Goal: Task Accomplishment & Management: Use online tool/utility

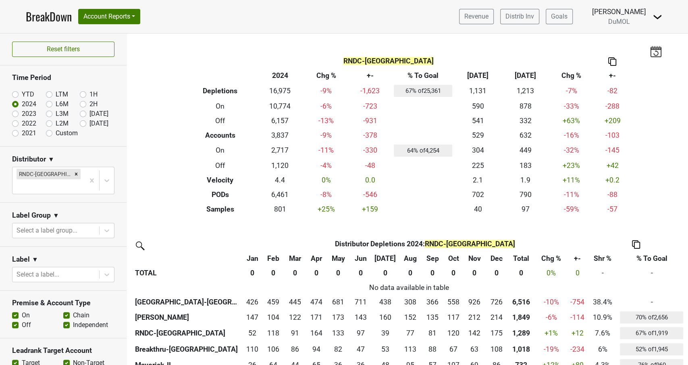
scroll to position [36, 0]
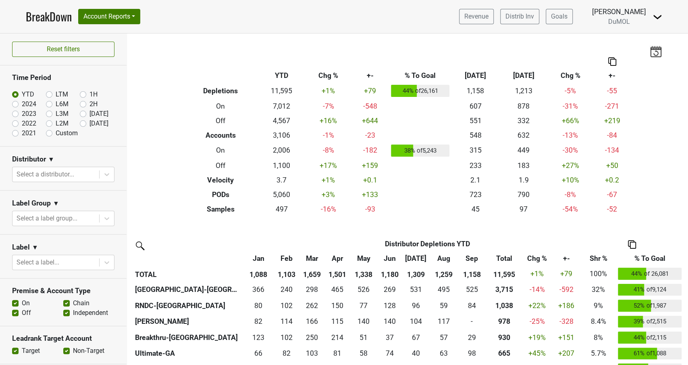
click at [56, 131] on label "Custom" at bounding box center [67, 133] width 22 height 10
click at [50, 131] on input "Custom" at bounding box center [62, 132] width 32 height 8
radio input "true"
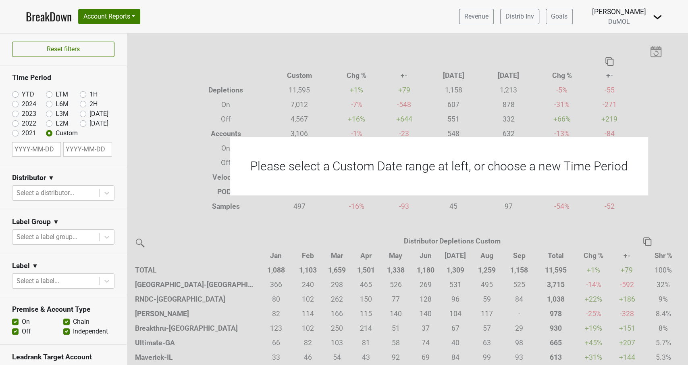
select select "9"
select select "2025"
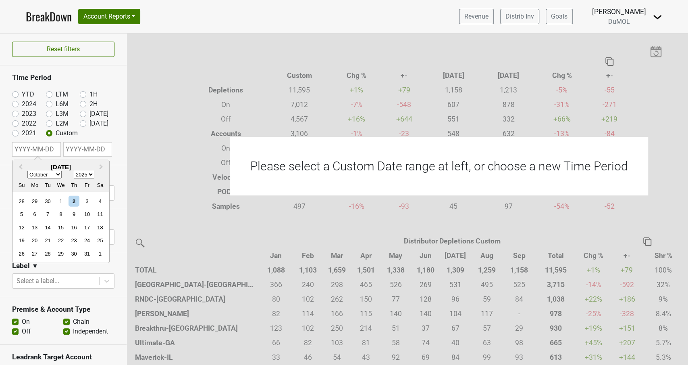
click at [38, 154] on input "text" at bounding box center [36, 149] width 49 height 15
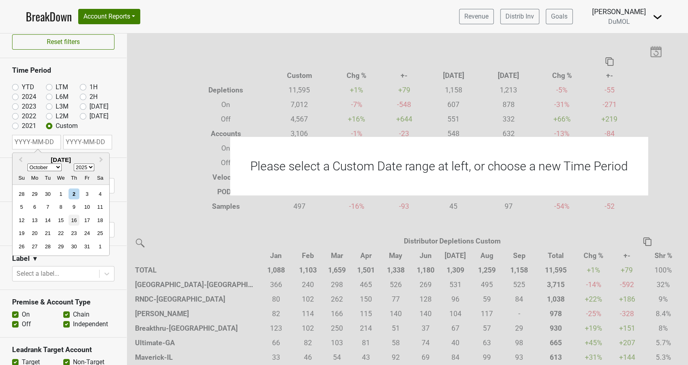
scroll to position [9, 0]
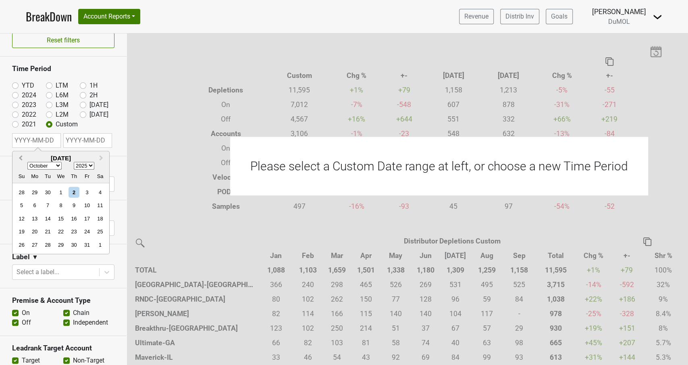
click at [22, 154] on button "Previous Month" at bounding box center [19, 158] width 13 height 13
click at [101, 157] on span "Next Month" at bounding box center [101, 158] width 0 height 9
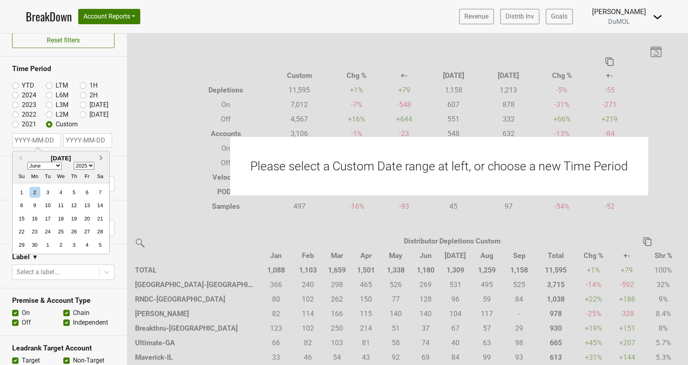
select select "6"
click at [33, 203] on div "7" at bounding box center [34, 205] width 11 height 11
type input "2025-07-07"
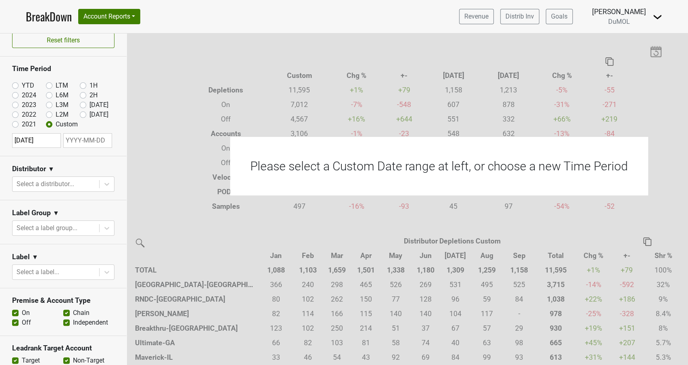
click at [82, 137] on input "text" at bounding box center [87, 140] width 49 height 15
select select "9"
click at [78, 189] on div "2" at bounding box center [79, 192] width 11 height 11
type input "2025-10-02"
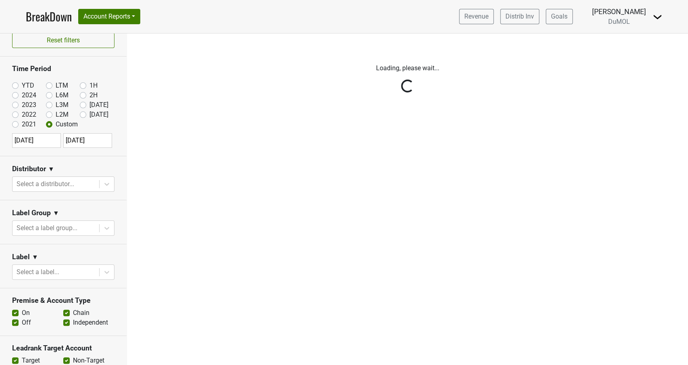
scroll to position [10, 0]
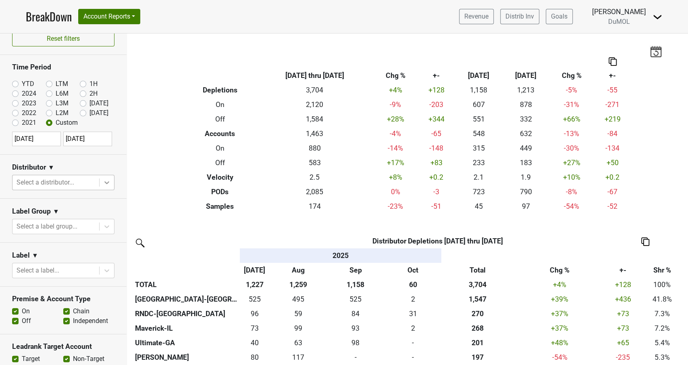
click at [102, 183] on div at bounding box center [107, 182] width 15 height 15
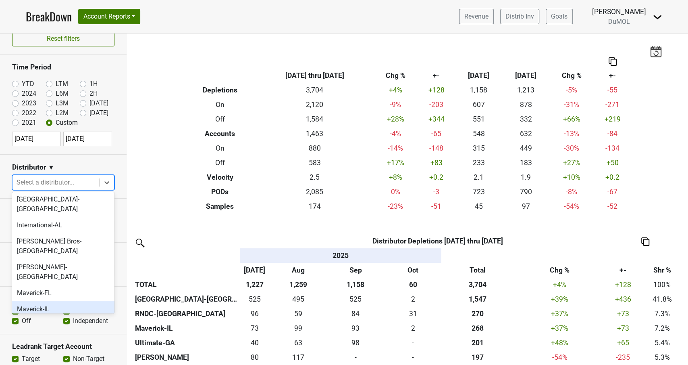
scroll to position [333, 0]
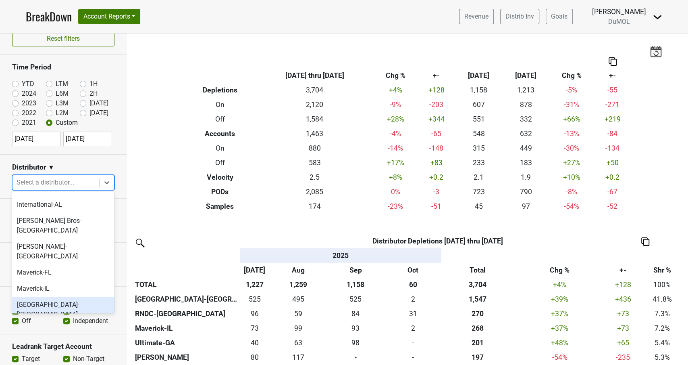
click at [48, 296] on div "[GEOGRAPHIC_DATA]-[GEOGRAPHIC_DATA]" at bounding box center [63, 309] width 102 height 26
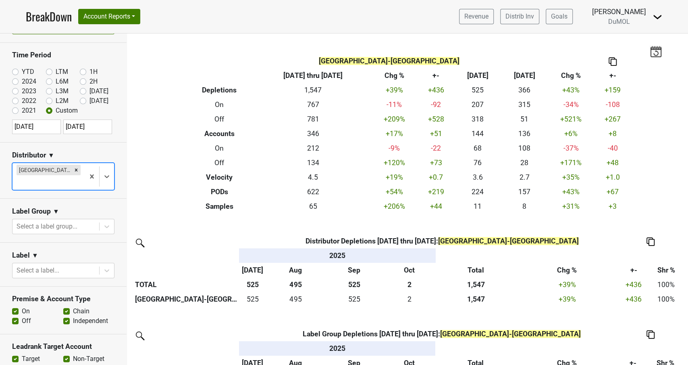
scroll to position [0, 0]
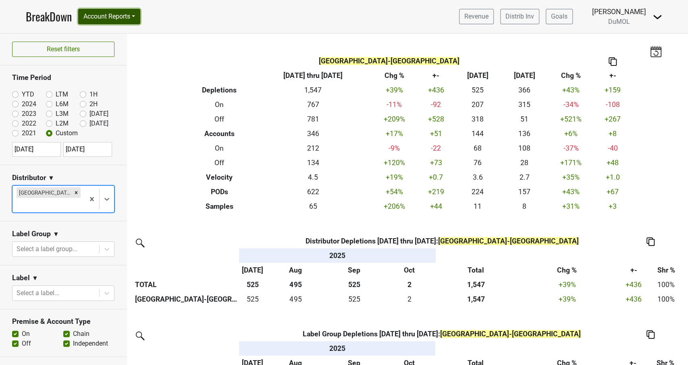
click at [125, 18] on button "Account Reports" at bounding box center [109, 16] width 62 height 15
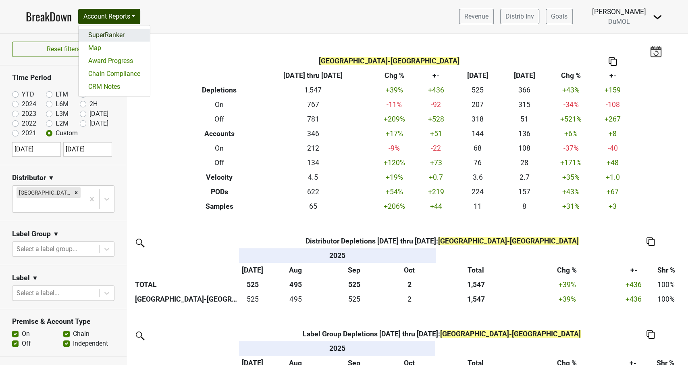
click at [115, 36] on link "SuperRanker" at bounding box center [114, 35] width 71 height 13
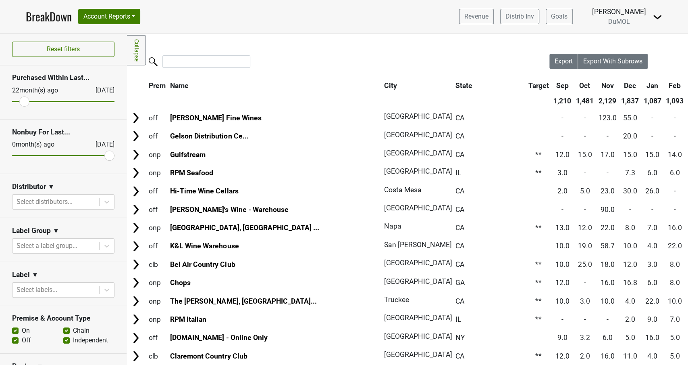
type input "25"
drag, startPoint x: 18, startPoint y: 100, endPoint x: 2, endPoint y: 100, distance: 16.1
click at [12, 101] on input "range" at bounding box center [63, 101] width 102 height 1
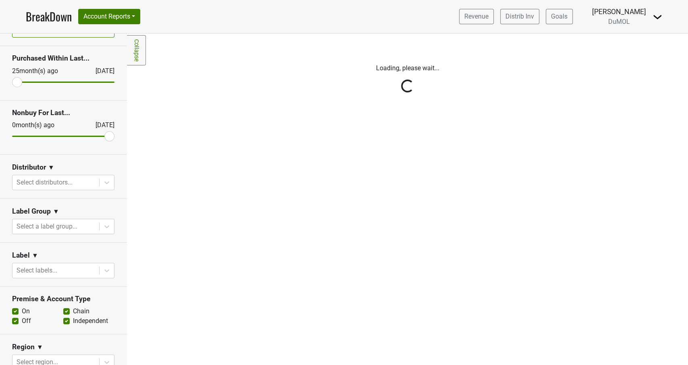
scroll to position [25, 0]
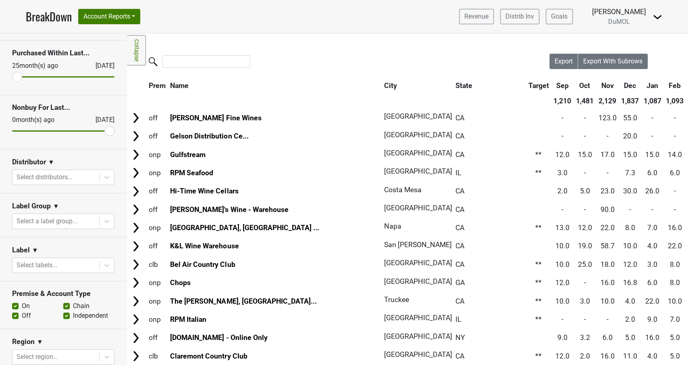
drag, startPoint x: 15, startPoint y: 77, endPoint x: 11, endPoint y: 77, distance: 4.1
click at [12, 77] on input "range" at bounding box center [63, 76] width 102 height 1
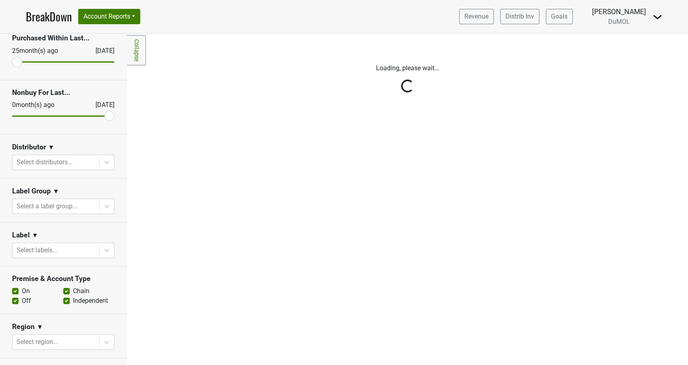
scroll to position [47, 0]
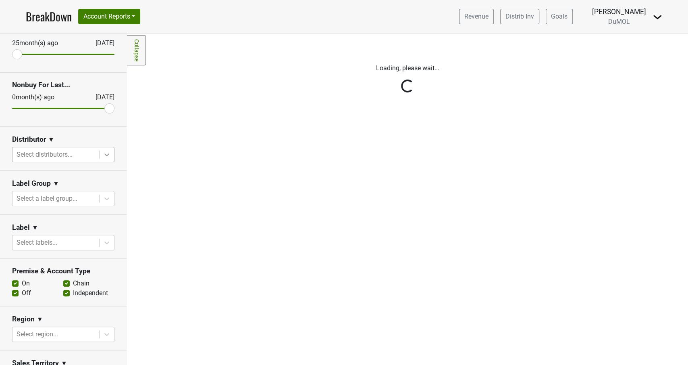
drag, startPoint x: 110, startPoint y: 152, endPoint x: 106, endPoint y: 155, distance: 4.7
click at [110, 152] on div "Reset filters Purchased Within Last... [DATE] [DATE] Nonbuy For Last... [DATE] …" at bounding box center [63, 198] width 127 height 331
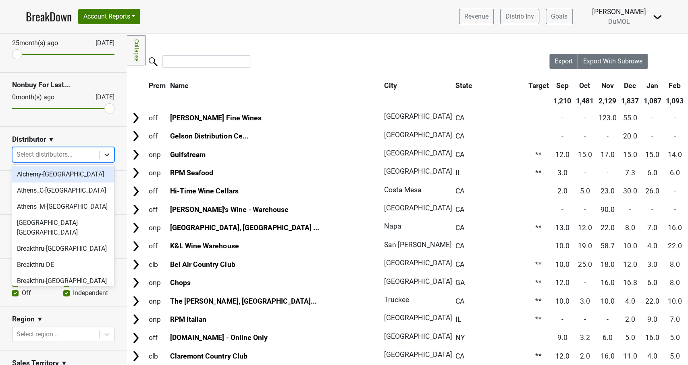
click at [106, 155] on icon at bounding box center [107, 154] width 8 height 8
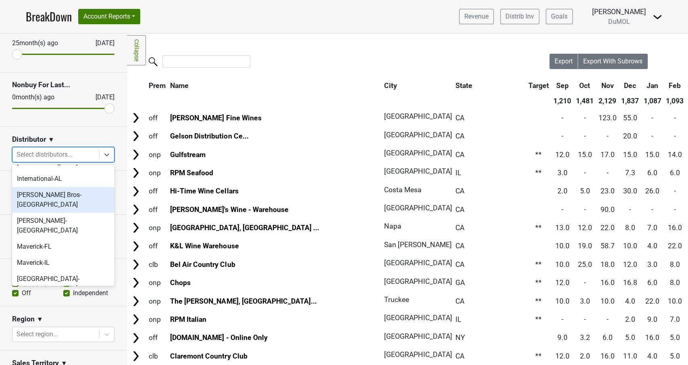
scroll to position [333, 0]
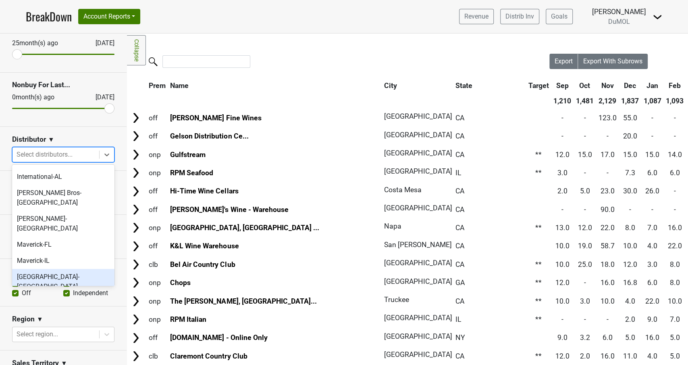
click at [42, 269] on div "[GEOGRAPHIC_DATA]-[GEOGRAPHIC_DATA]" at bounding box center [63, 282] width 102 height 26
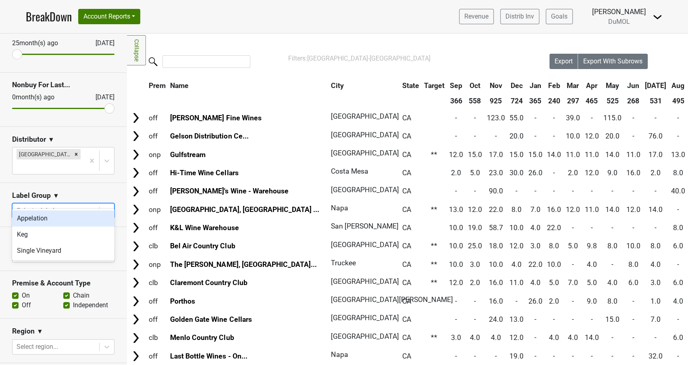
click at [104, 207] on icon at bounding box center [107, 211] width 8 height 8
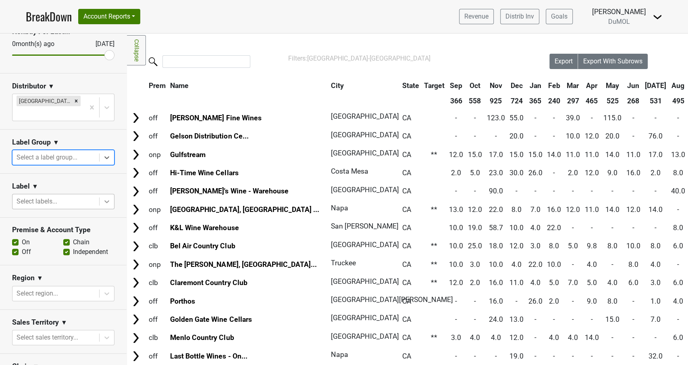
scroll to position [102, 0]
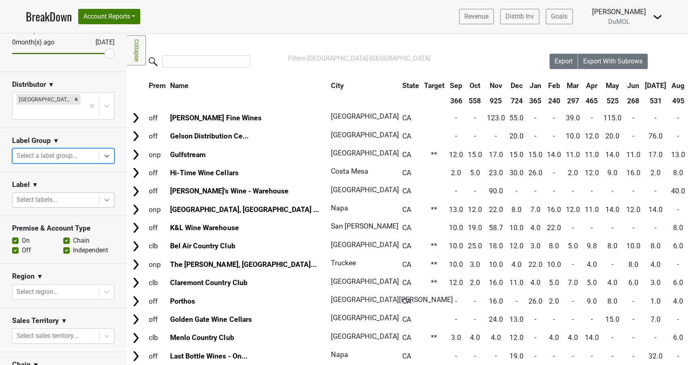
click at [107, 199] on icon at bounding box center [106, 200] width 5 height 3
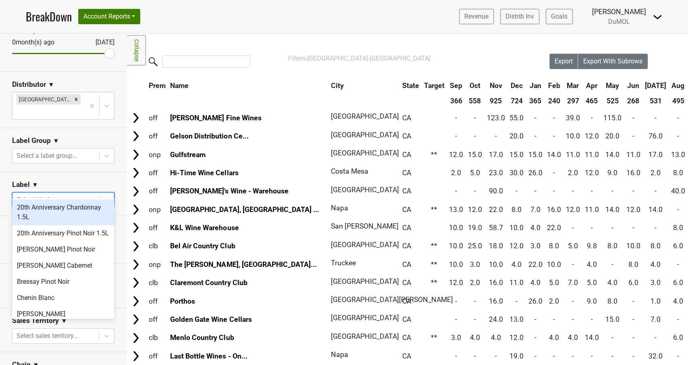
click at [107, 199] on icon at bounding box center [106, 200] width 5 height 3
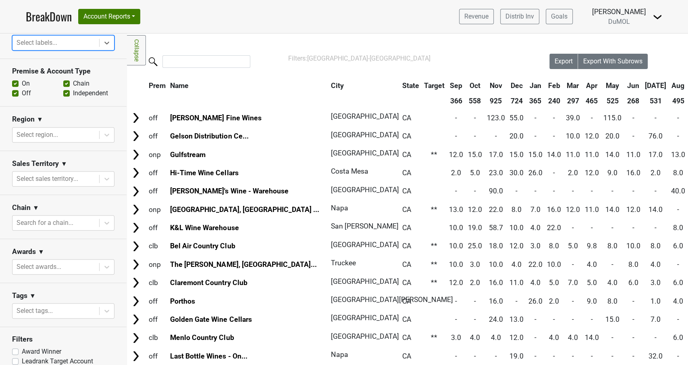
scroll to position [265, 0]
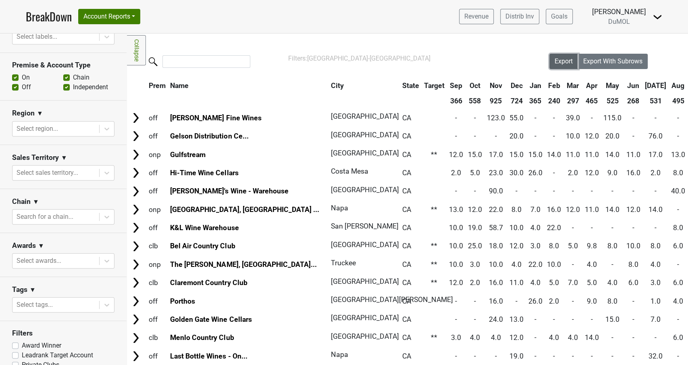
click at [561, 63] on span "Export" at bounding box center [564, 61] width 18 height 8
